Goal: Navigation & Orientation: Find specific page/section

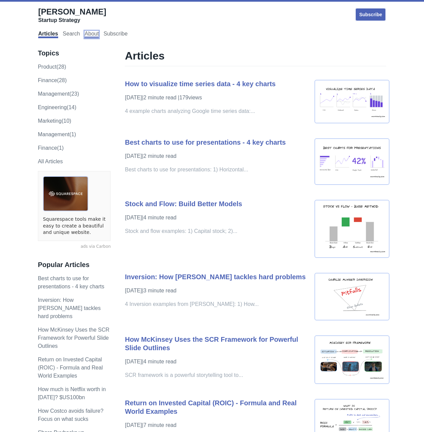
click at [90, 37] on link "About" at bounding box center [92, 34] width 14 height 7
